Goal: Navigation & Orientation: Find specific page/section

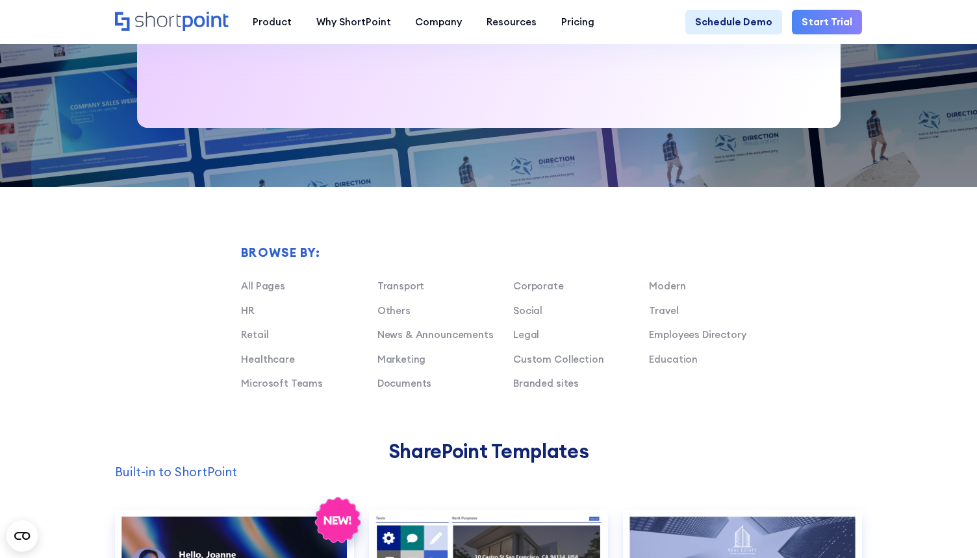
scroll to position [666, 0]
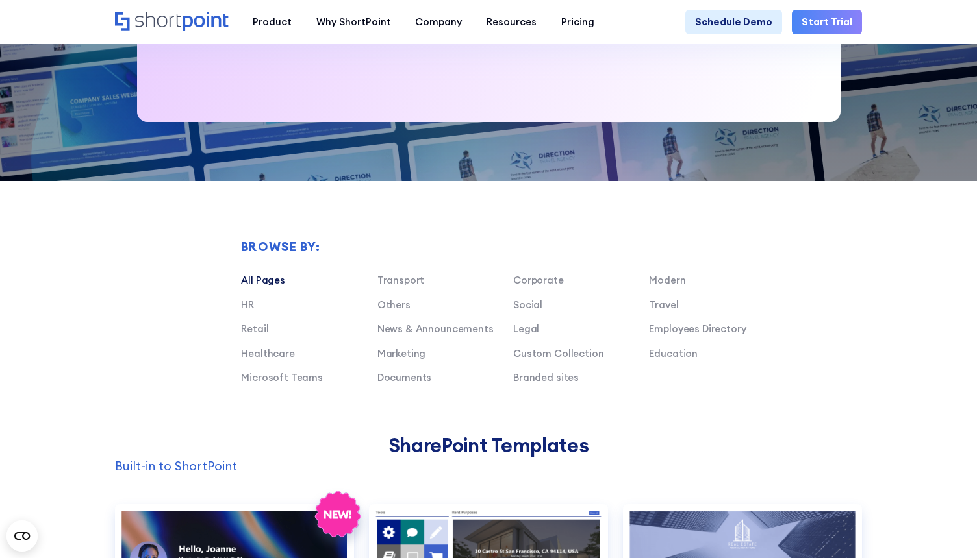
click at [261, 279] on link "All Pages" at bounding box center [263, 280] width 44 height 12
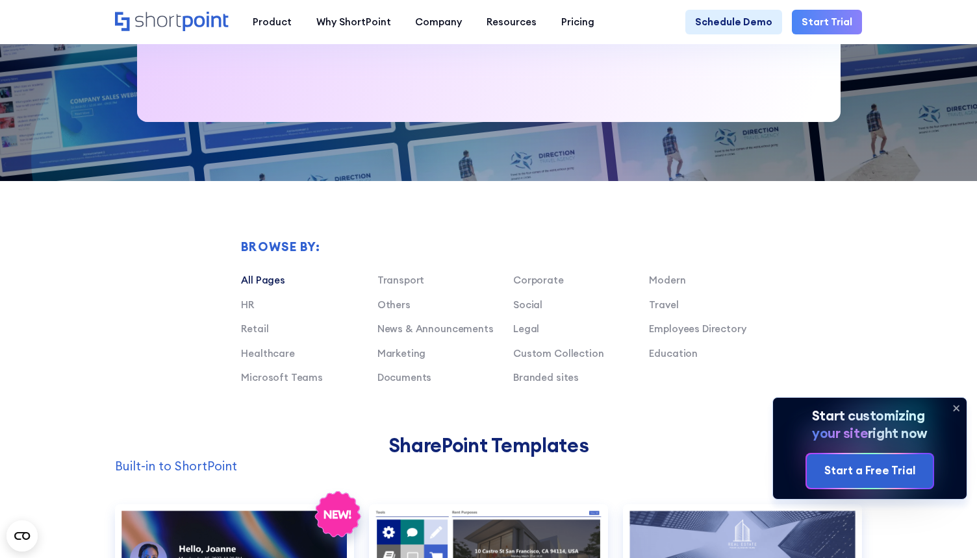
click at [261, 280] on link "All Pages" at bounding box center [263, 280] width 44 height 12
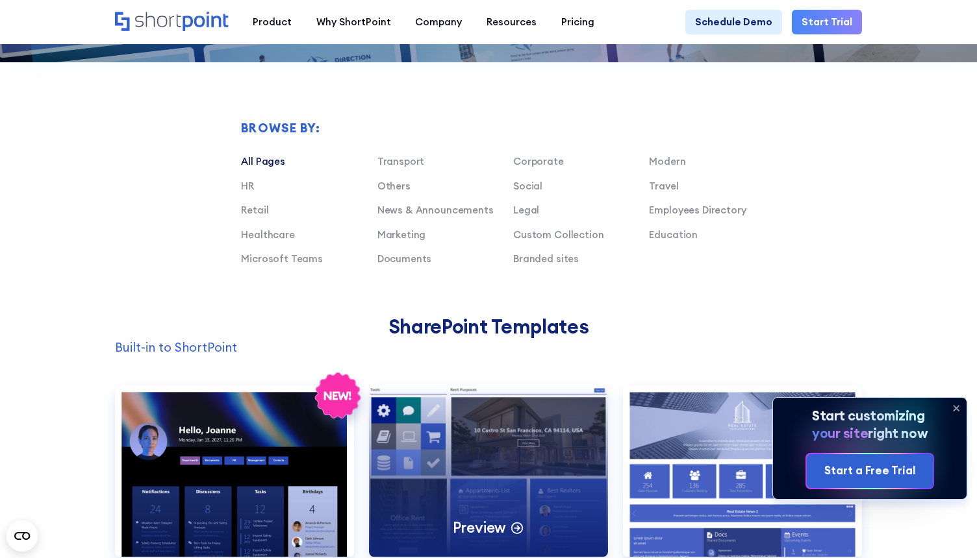
scroll to position [788, 0]
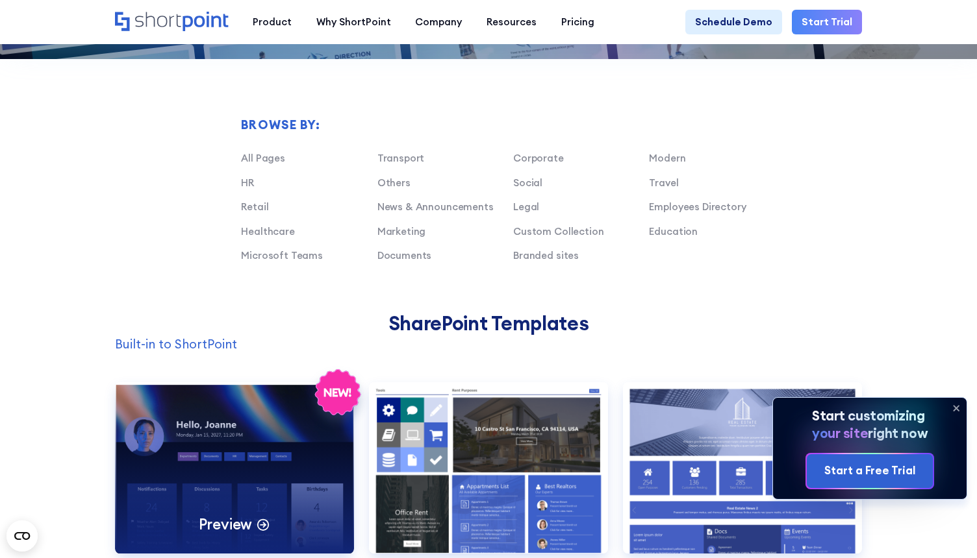
click at [275, 444] on div "Preview" at bounding box center [234, 467] width 239 height 171
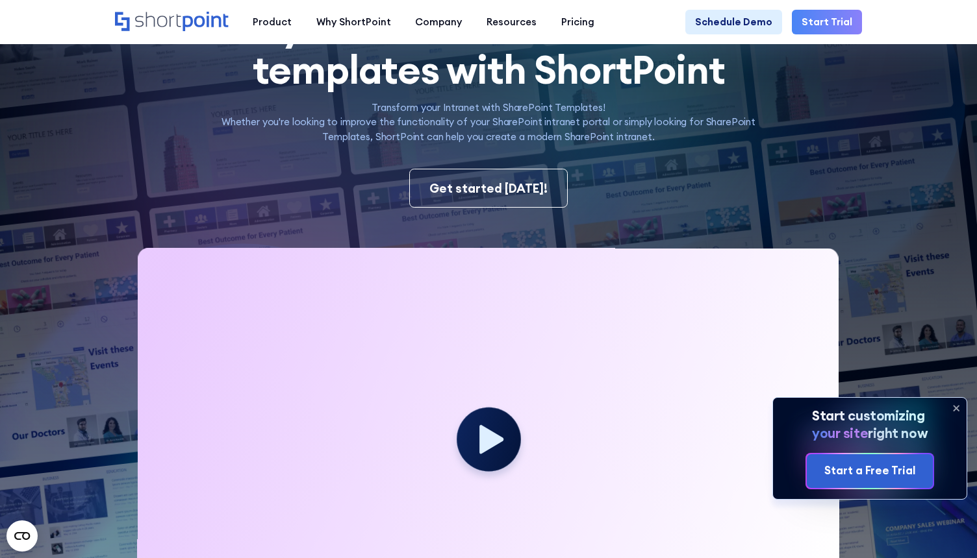
scroll to position [0, 0]
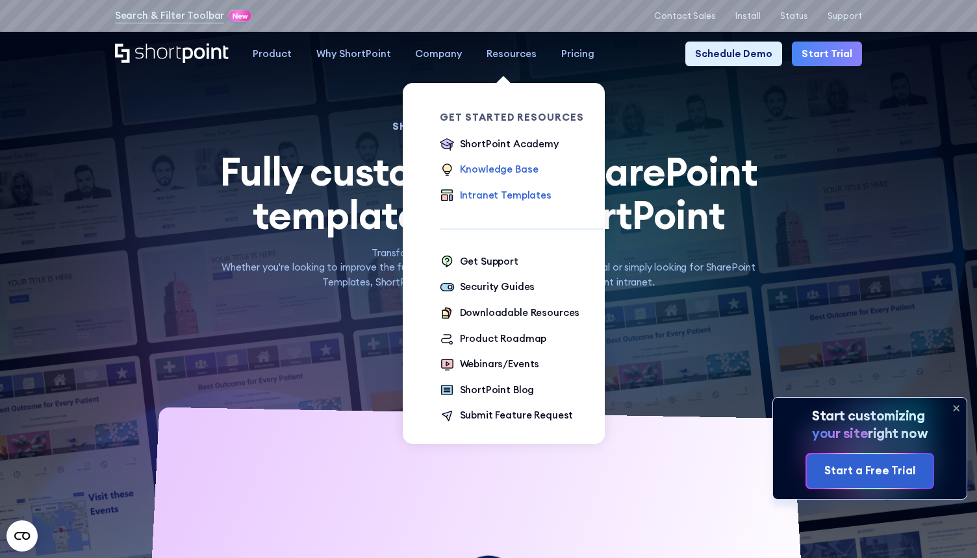
click at [452, 169] on div "Knowledge Base" at bounding box center [499, 169] width 79 height 15
click at [452, 195] on div "Intranet Templates" at bounding box center [506, 195] width 92 height 15
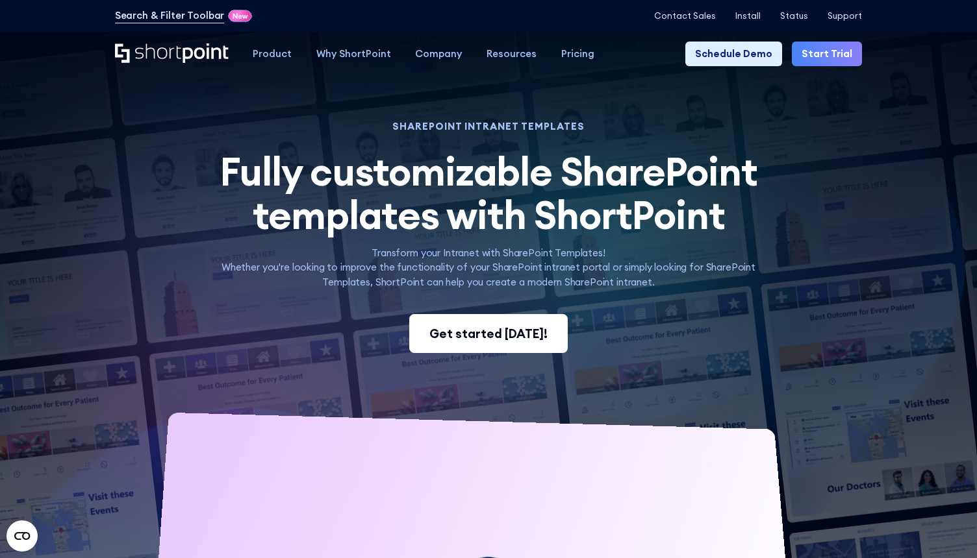
click at [456, 332] on div "Get started today!" at bounding box center [488, 334] width 118 height 18
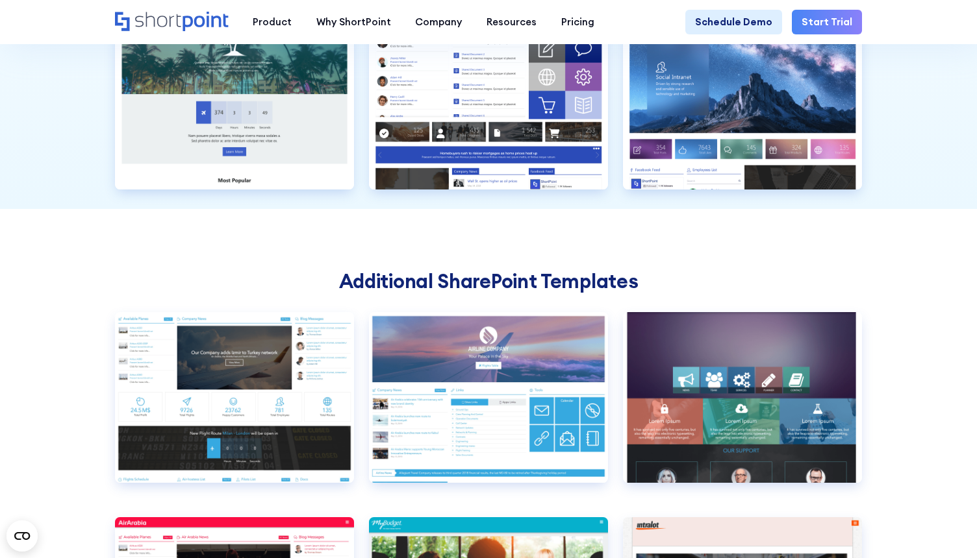
scroll to position [3475, 0]
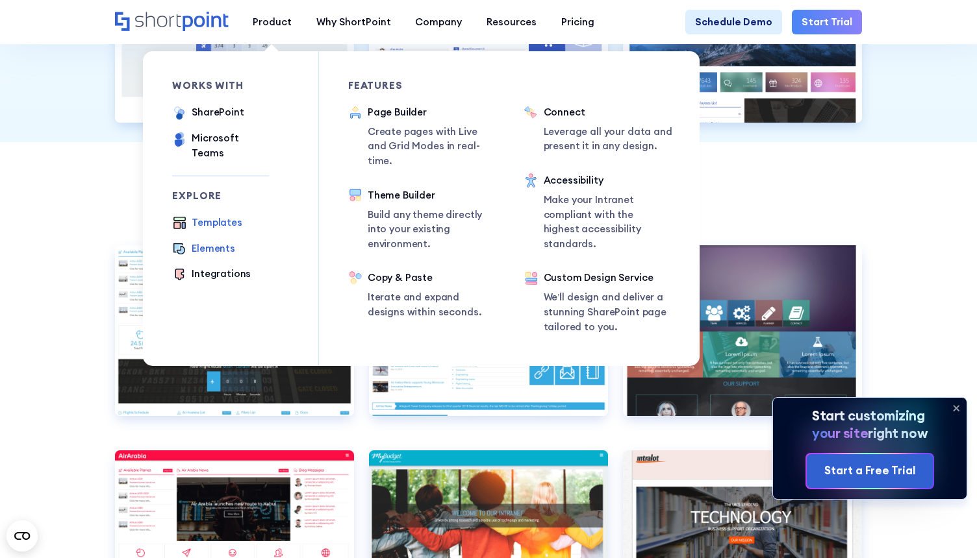
click at [199, 242] on div "Elements" at bounding box center [214, 249] width 44 height 15
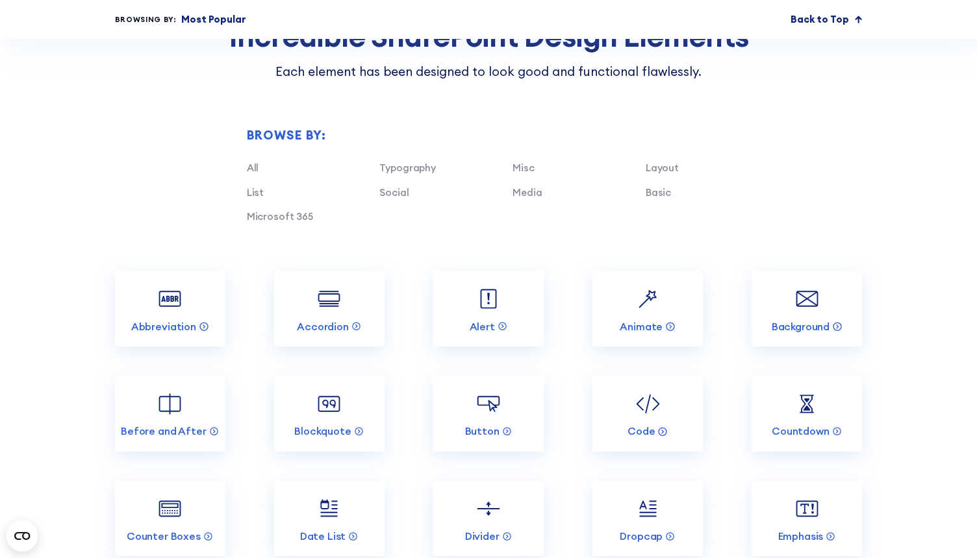
scroll to position [1132, 0]
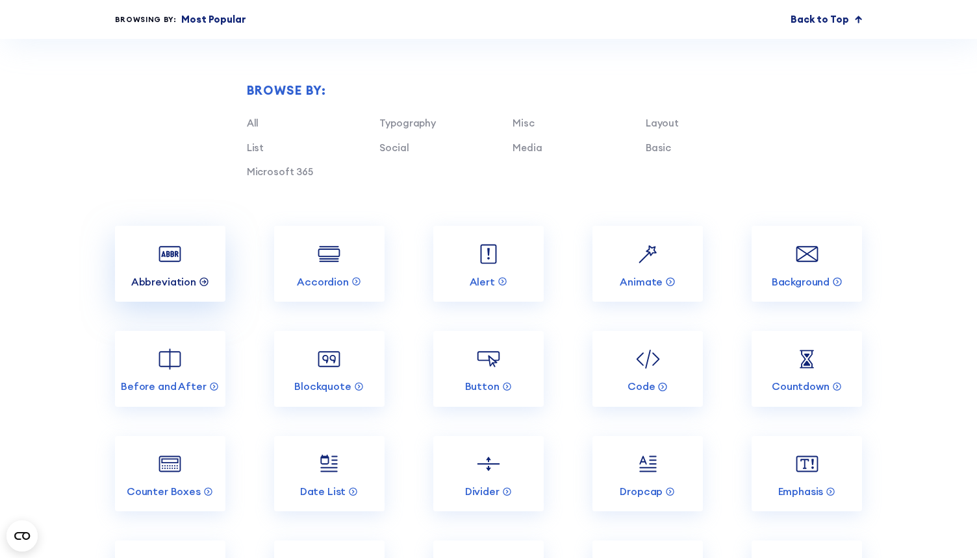
click at [202, 284] on icon at bounding box center [204, 281] width 10 height 10
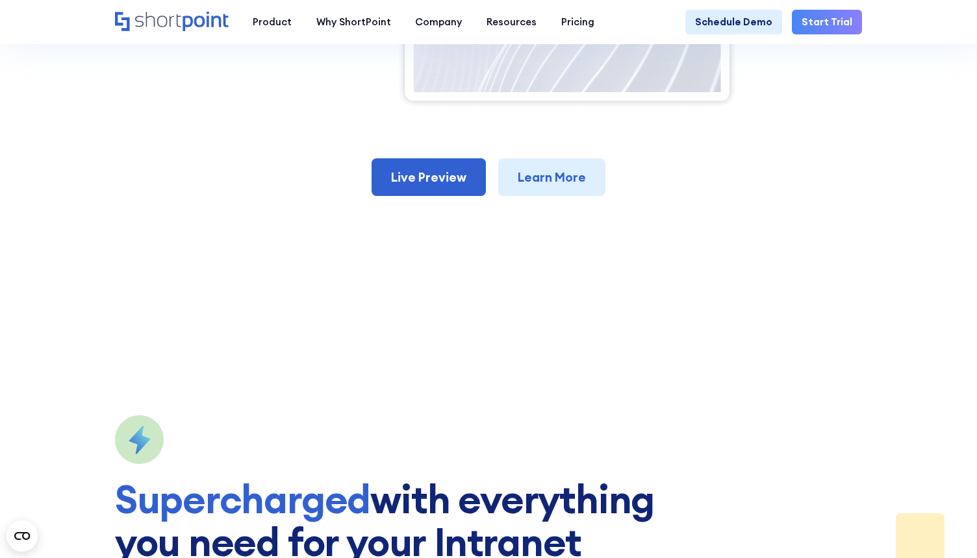
scroll to position [754, 0]
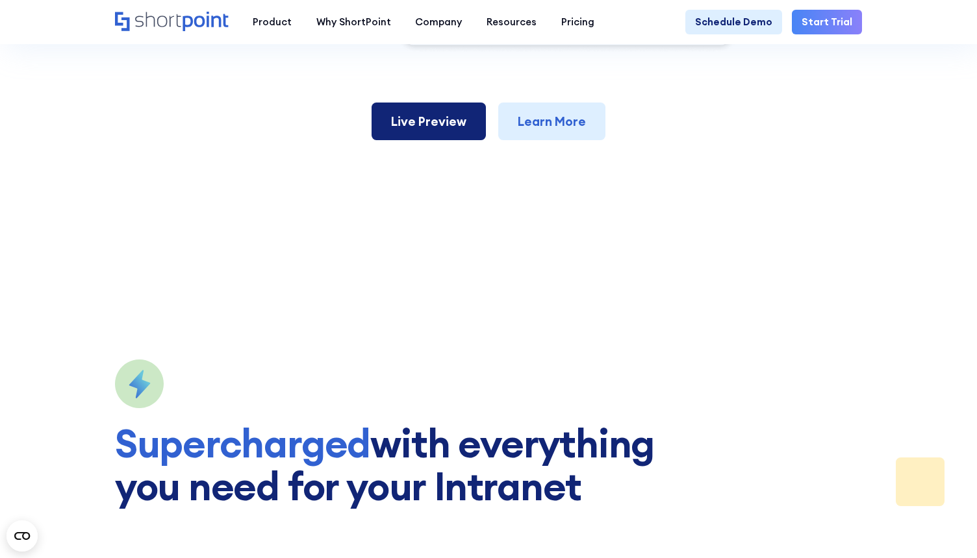
click at [427, 131] on link "Live Preview" at bounding box center [428, 122] width 114 height 38
